Goal: Task Accomplishment & Management: Use online tool/utility

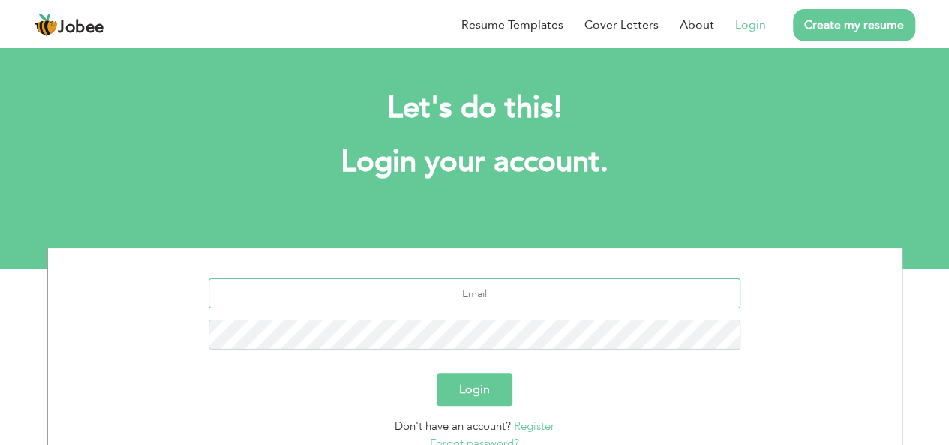
click at [470, 292] on input "text" at bounding box center [475, 293] width 532 height 30
type input "[EMAIL_ADDRESS][DOMAIN_NAME]"
click at [480, 389] on button "Login" at bounding box center [475, 389] width 76 height 33
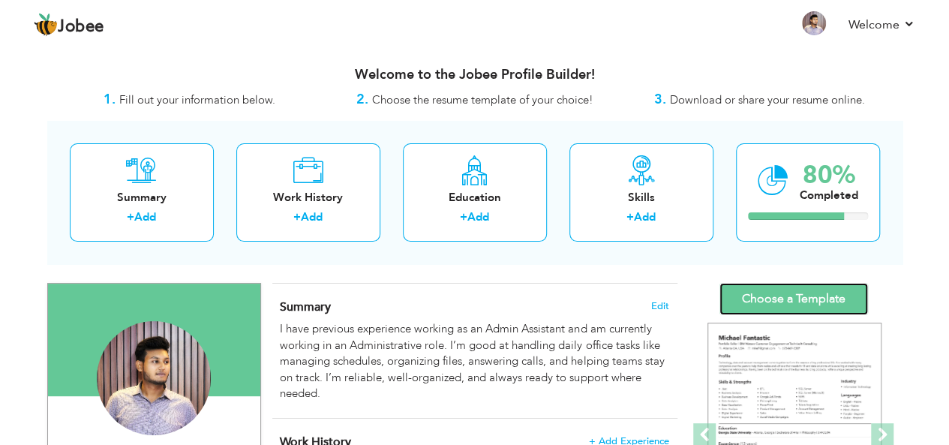
click at [754, 293] on link "Choose a Template" at bounding box center [793, 299] width 149 height 32
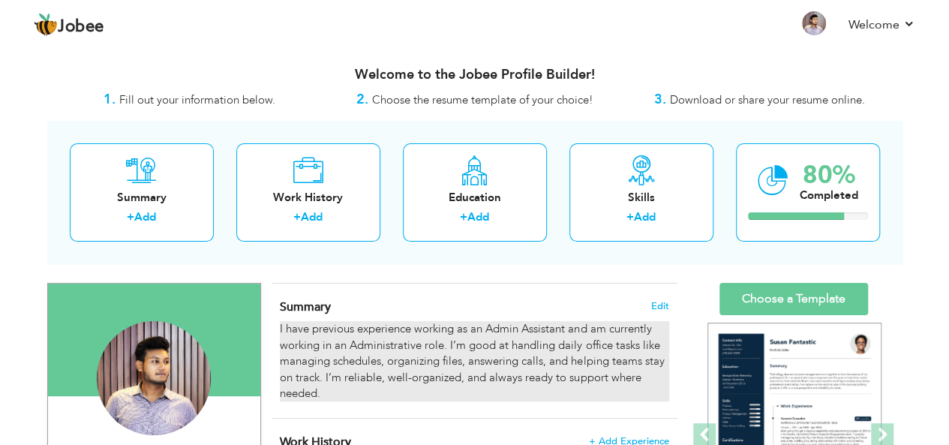
click at [319, 349] on div "I have previous experience working as an Admin Assistant and am currently worki…" at bounding box center [474, 361] width 389 height 80
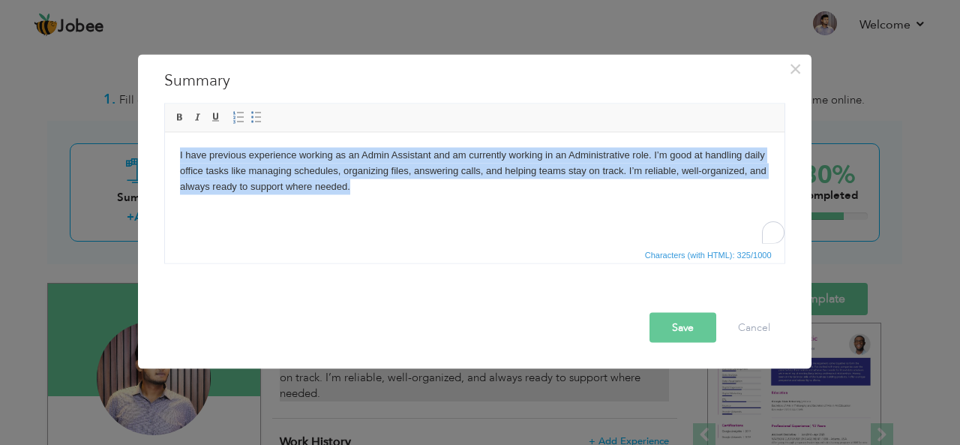
copy body "I have previous experience working as an Admin Assistant and am currently worki…"
